Goal: Understand process/instructions

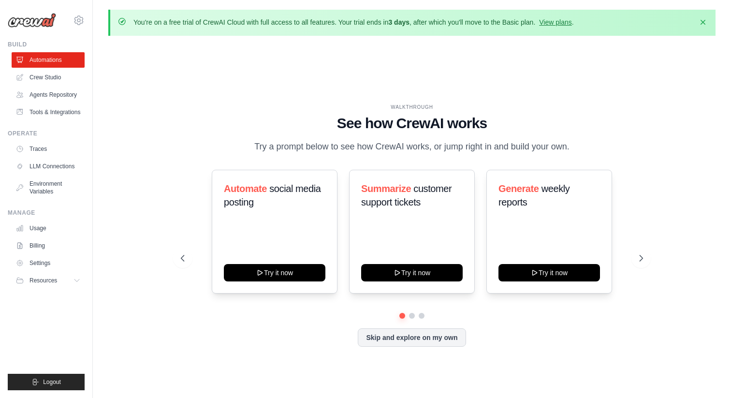
click at [41, 120] on ul "Build Automations Crew Studio Agents Repository Tools & Integrations" at bounding box center [46, 216] width 77 height 350
click at [50, 114] on link "Tools & Integrations" at bounding box center [49, 111] width 73 height 15
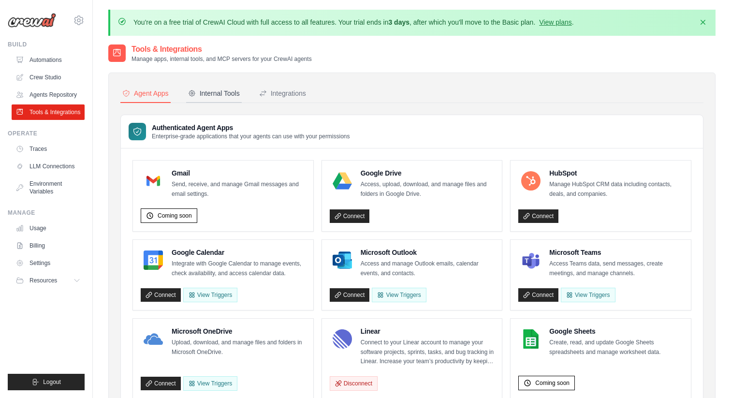
click at [219, 89] on div "Internal Tools" at bounding box center [214, 94] width 52 height 10
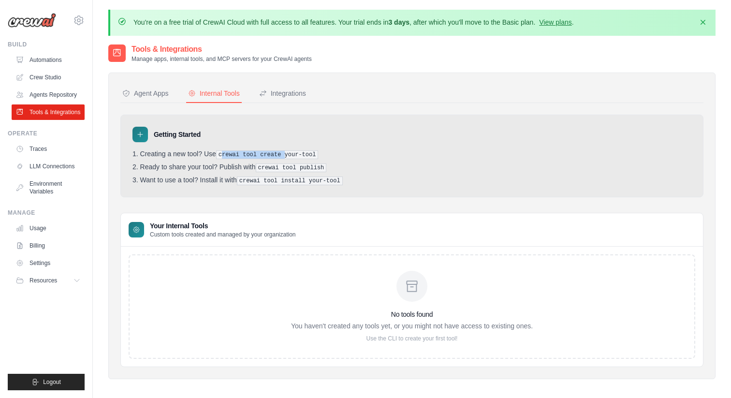
drag, startPoint x: 223, startPoint y: 154, endPoint x: 288, endPoint y: 153, distance: 65.3
click at [288, 153] on pre "crewai tool create your-tool" at bounding box center [267, 154] width 103 height 9
drag, startPoint x: 287, startPoint y: 153, endPoint x: 219, endPoint y: 153, distance: 68.7
click at [219, 153] on pre "crewai tool create your-tool" at bounding box center [267, 154] width 103 height 9
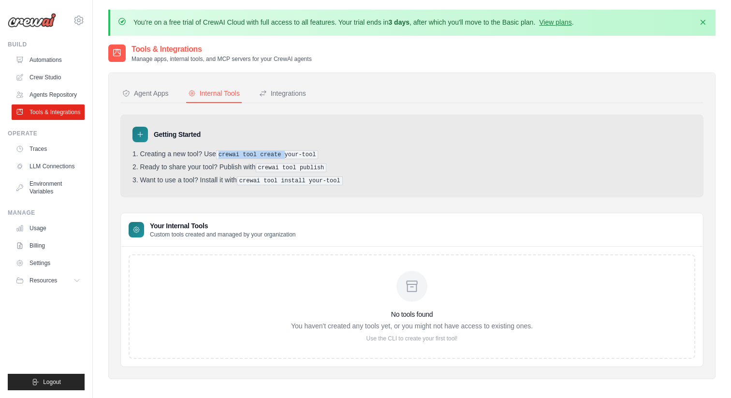
copy pre "crewai tool create"
click at [303, 152] on pre "crewai tool create your-tool" at bounding box center [267, 154] width 103 height 9
